Goal: Task Accomplishment & Management: Use online tool/utility

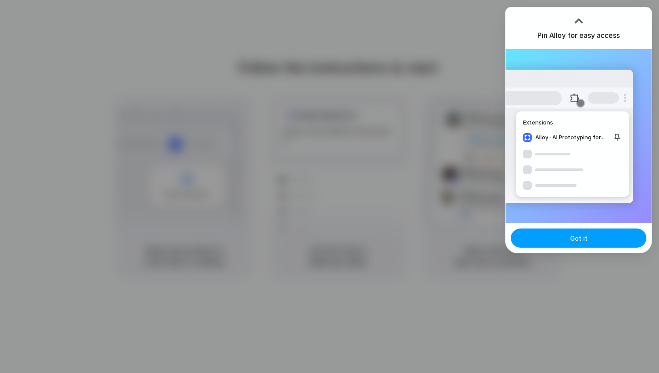
click at [579, 240] on span "Got it" at bounding box center [578, 238] width 17 height 9
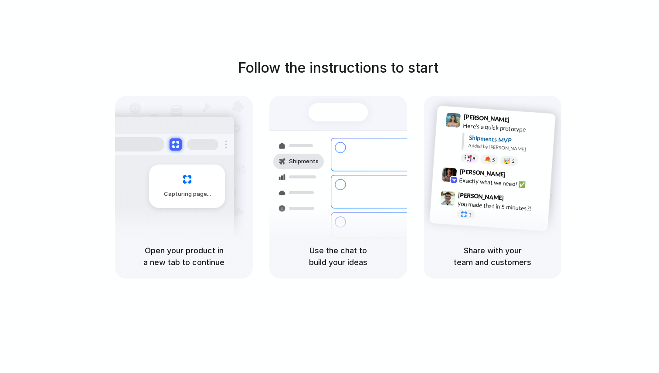
click at [414, 31] on div "Follow the instructions to start Capturing page Open your product in a new tab …" at bounding box center [338, 195] width 676 height 391
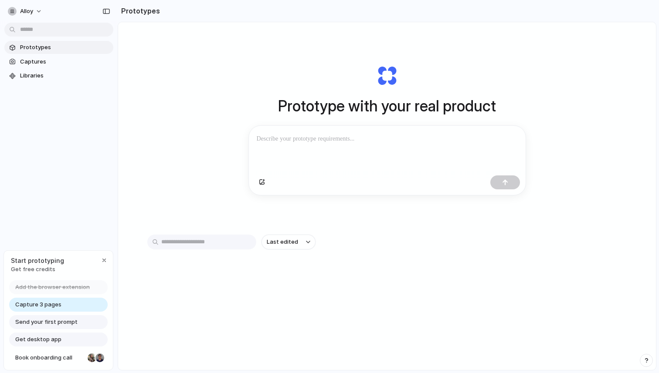
click at [90, 288] on div "Add the browser extension" at bounding box center [58, 288] width 98 height 14
click at [48, 305] on span "Capture 3 pages" at bounding box center [38, 305] width 46 height 9
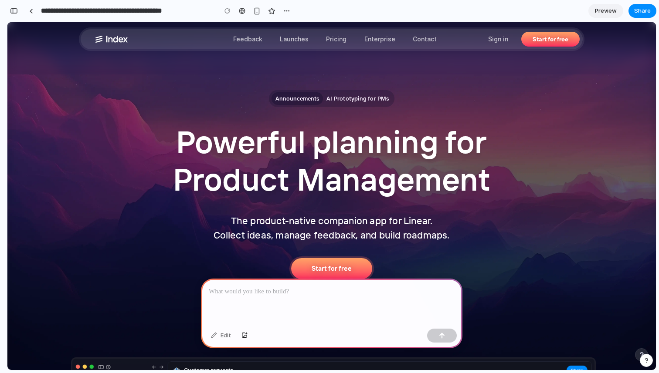
click at [263, 292] on p at bounding box center [332, 292] width 246 height 10
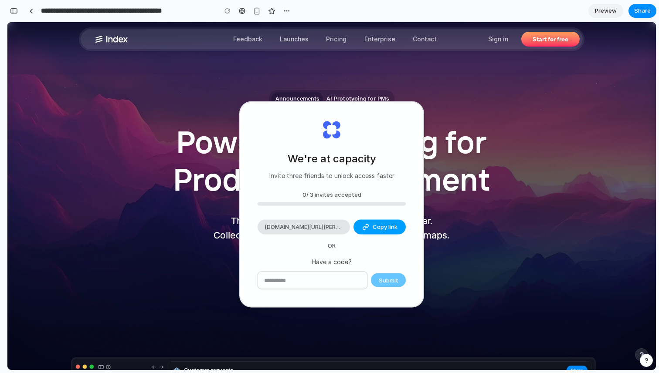
click at [371, 228] on button "Copy link" at bounding box center [379, 227] width 52 height 15
click at [276, 132] on div "We're at capacity Invite three friends to unlock access faster 0 / 3 invites ac…" at bounding box center [331, 204] width 183 height 205
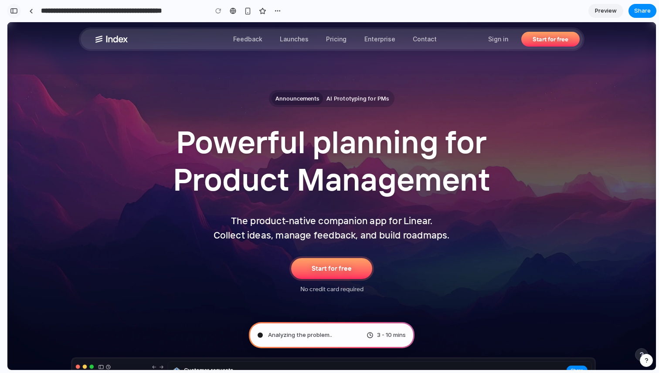
click at [13, 14] on button "button" at bounding box center [14, 11] width 14 height 14
